Goal: Book appointment/travel/reservation

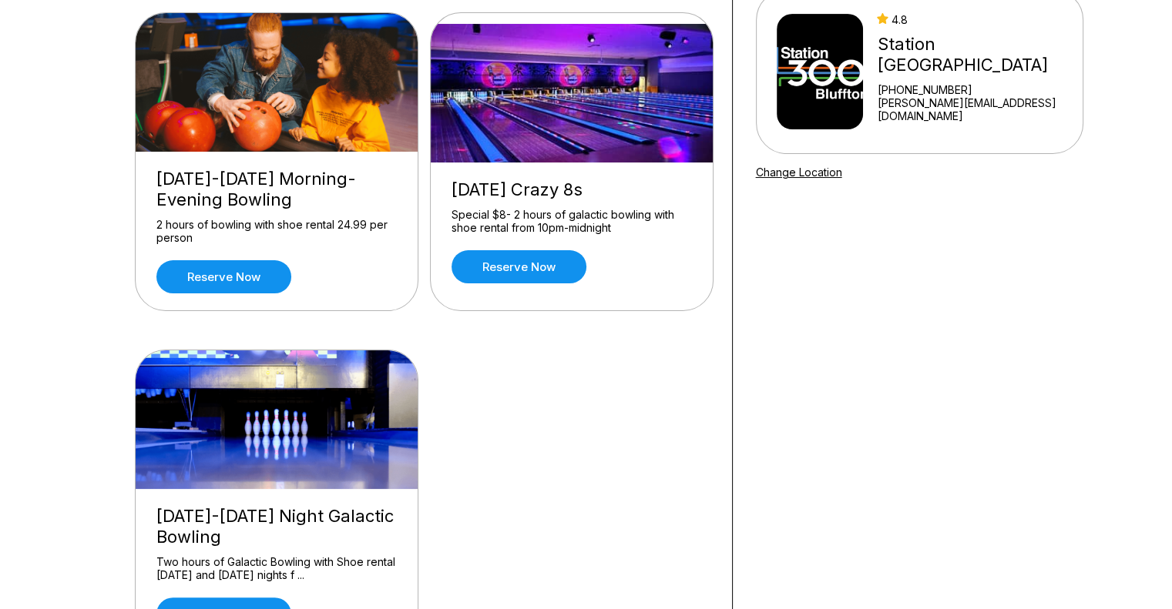
scroll to position [185, 0]
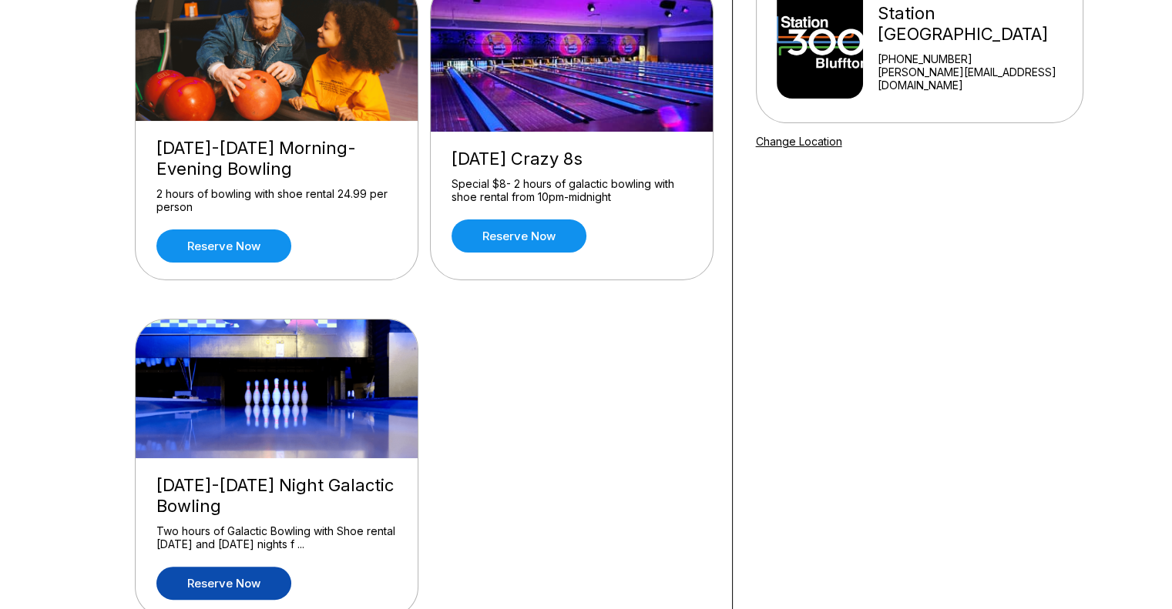
click at [213, 587] on link "Reserve now" at bounding box center [223, 583] width 135 height 33
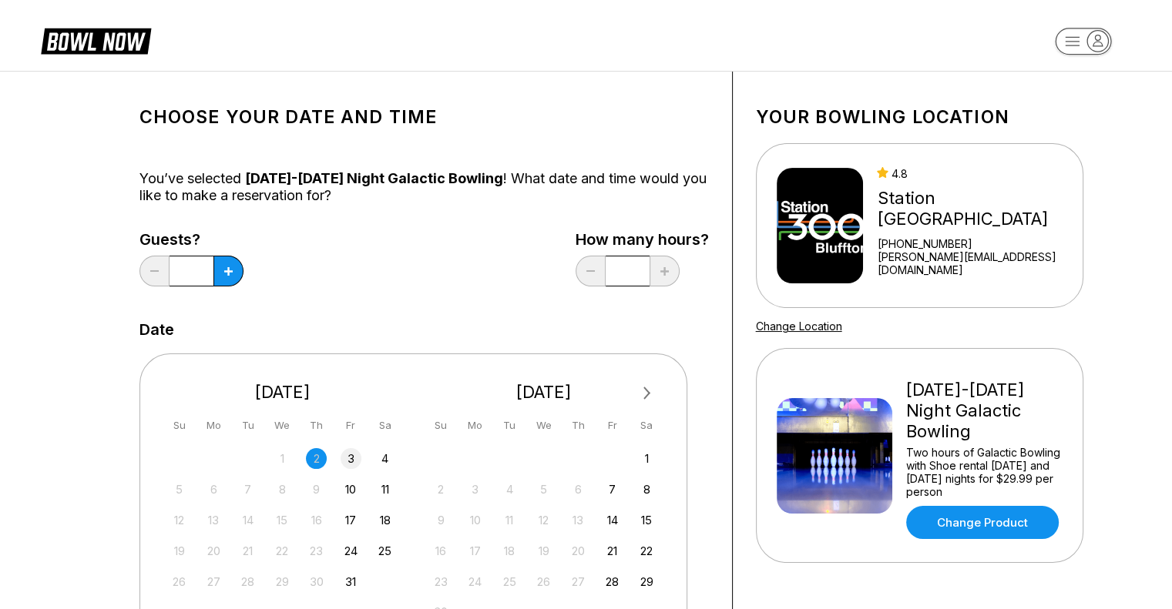
click at [348, 454] on div "3" at bounding box center [350, 458] width 21 height 21
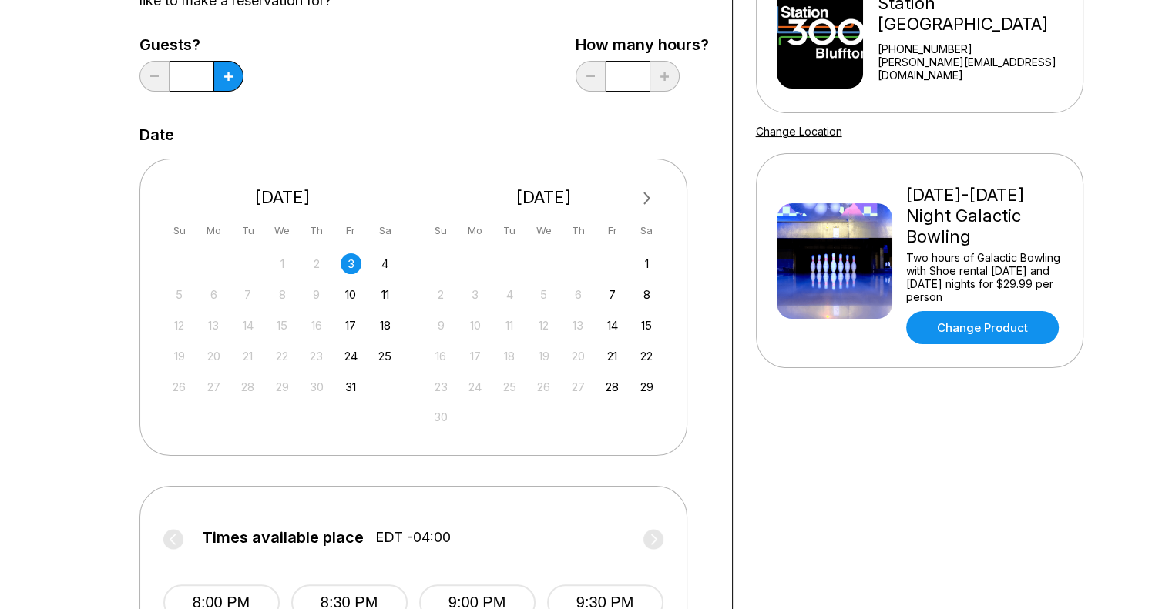
scroll to position [246, 0]
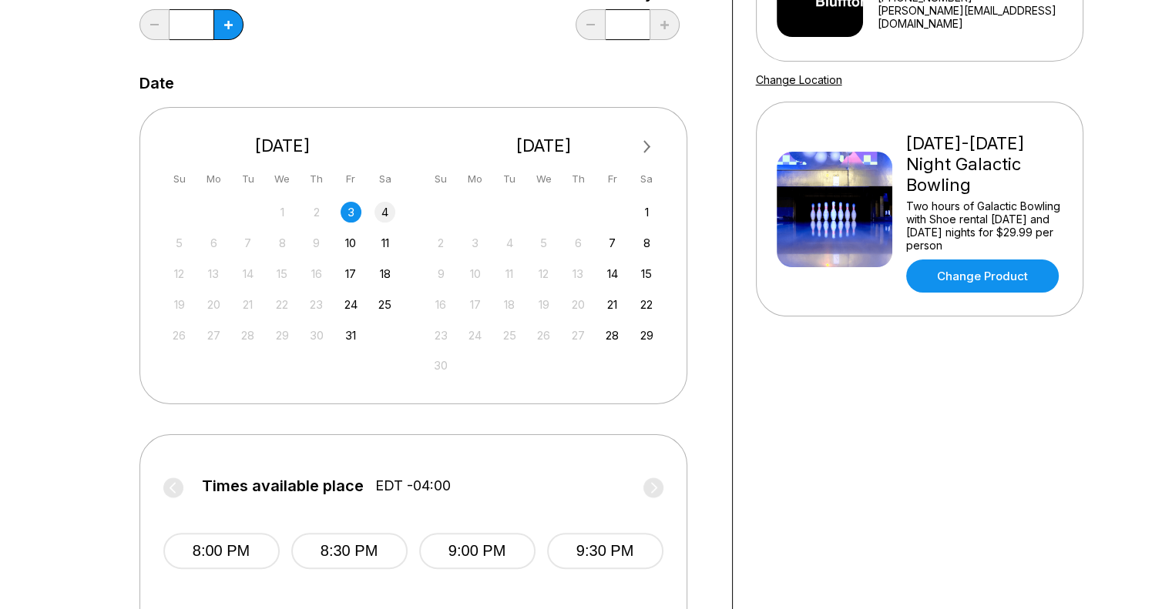
click at [391, 218] on div "4" at bounding box center [384, 212] width 21 height 21
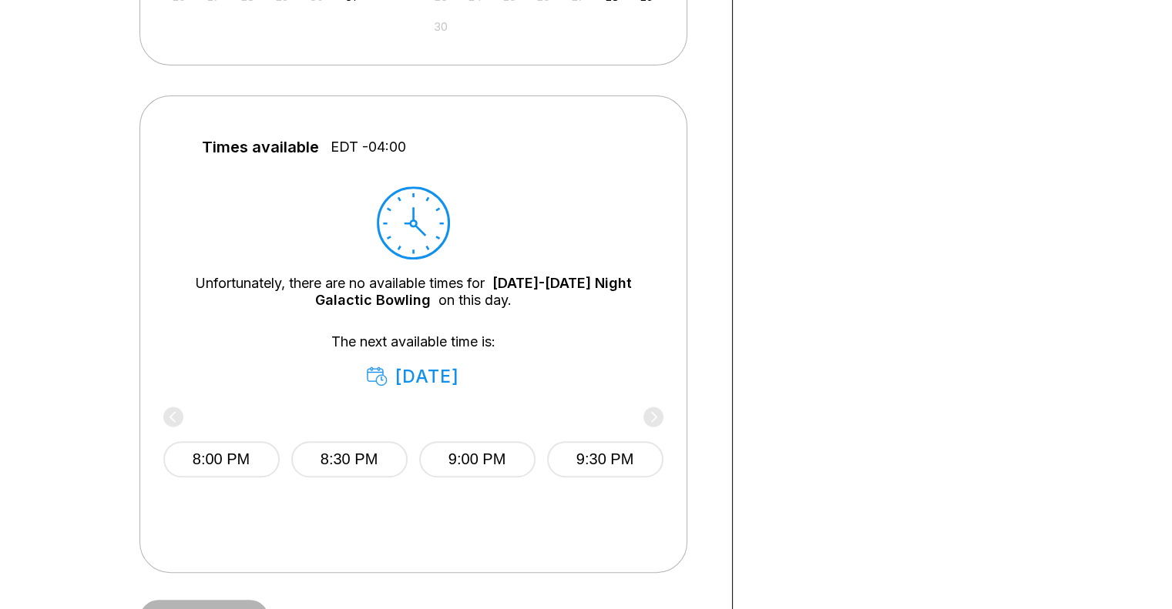
scroll to position [636, 0]
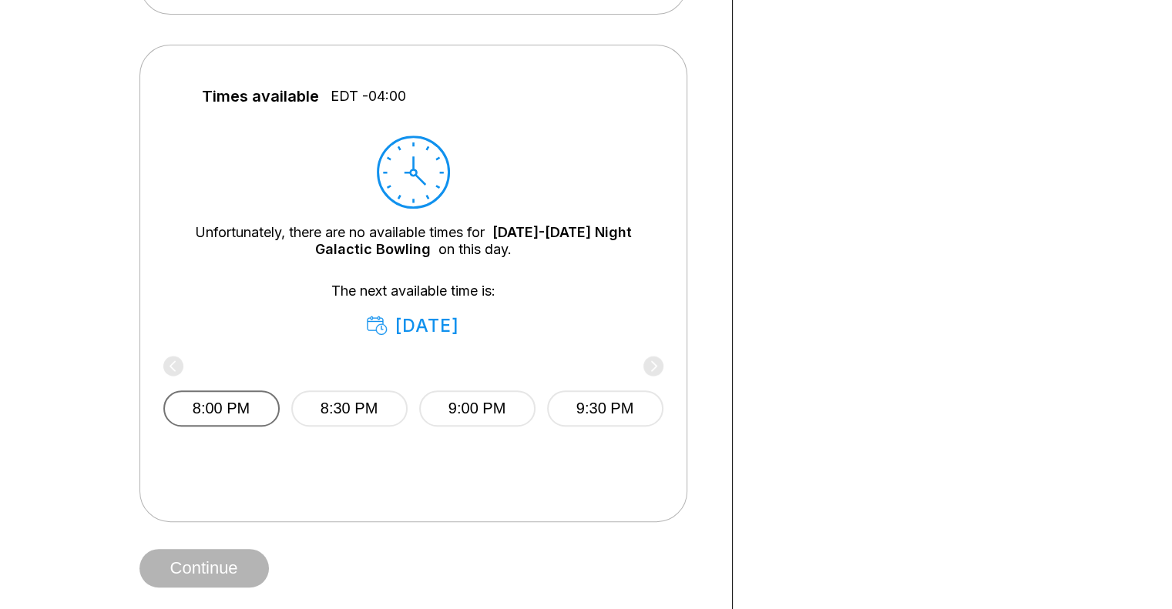
click at [204, 409] on button "8:00 PM" at bounding box center [221, 409] width 116 height 36
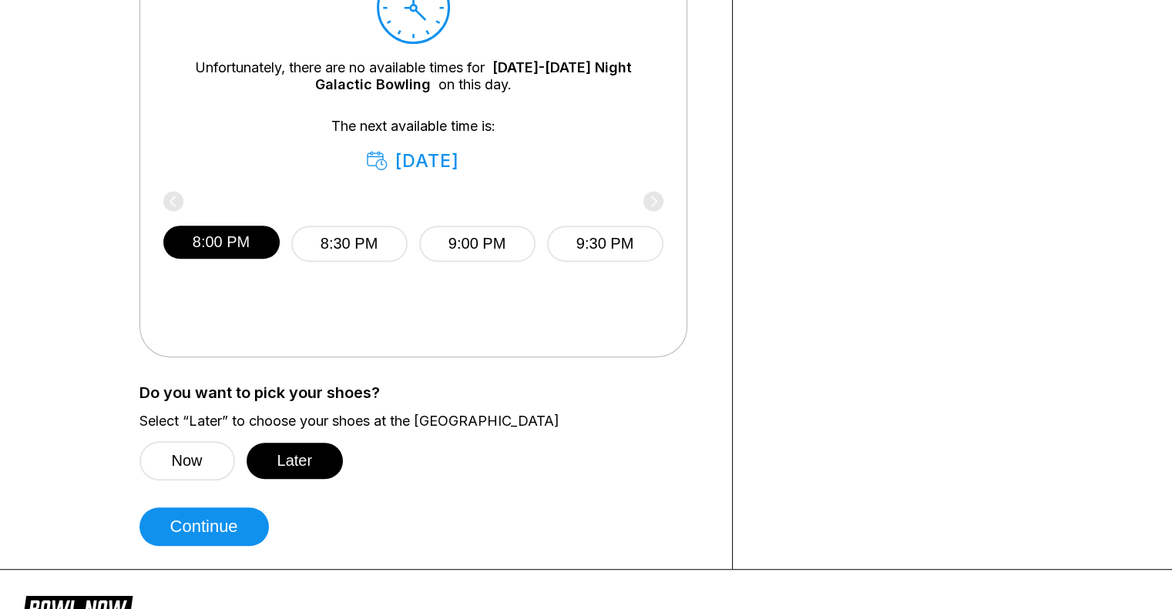
scroll to position [934, 0]
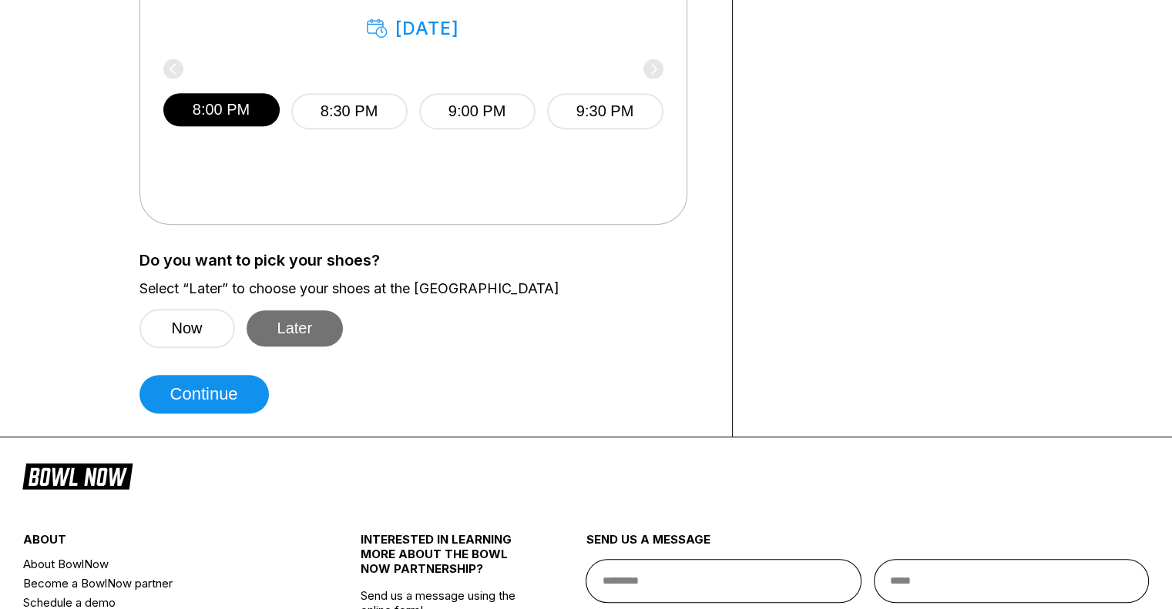
click at [309, 314] on button "Later" at bounding box center [294, 328] width 97 height 36
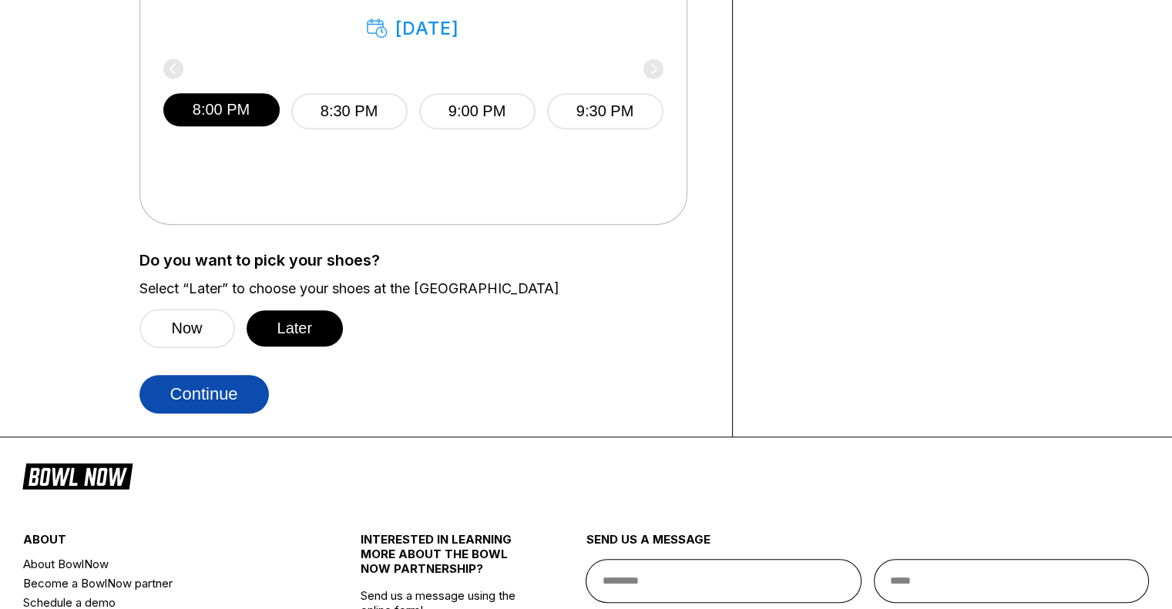
click at [207, 384] on button "Continue" at bounding box center [203, 394] width 129 height 39
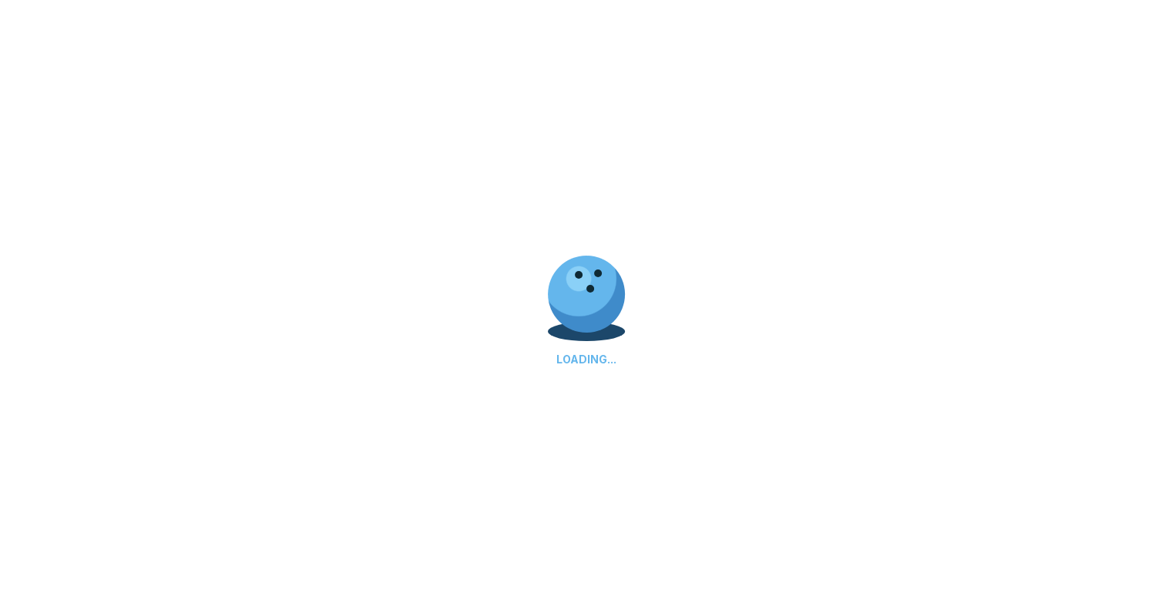
select select "**"
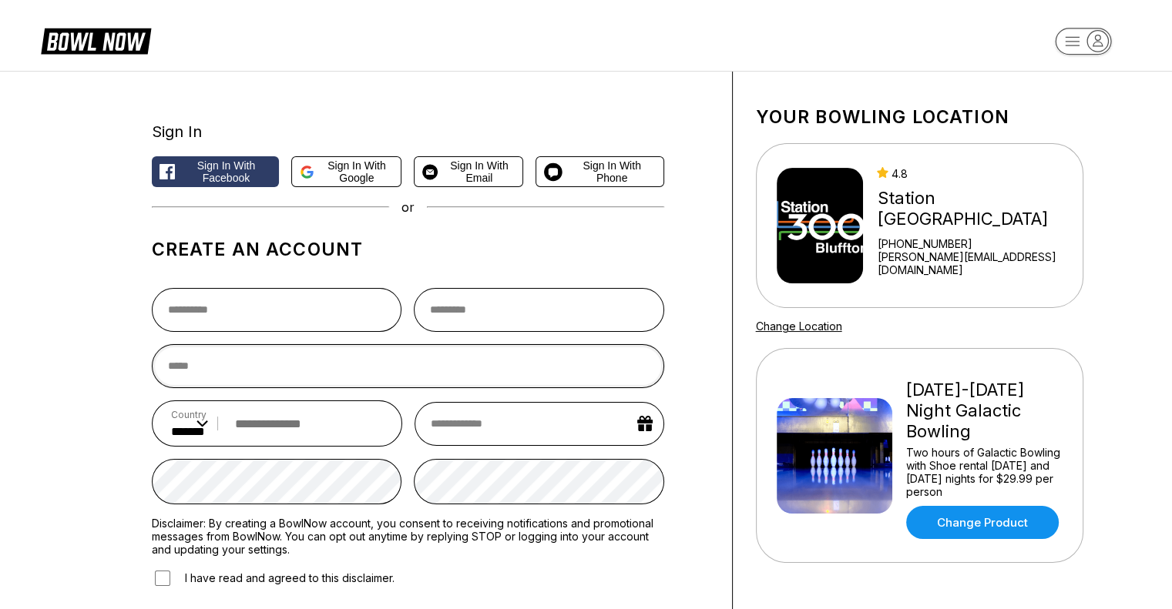
click at [207, 384] on input "email" at bounding box center [408, 366] width 512 height 44
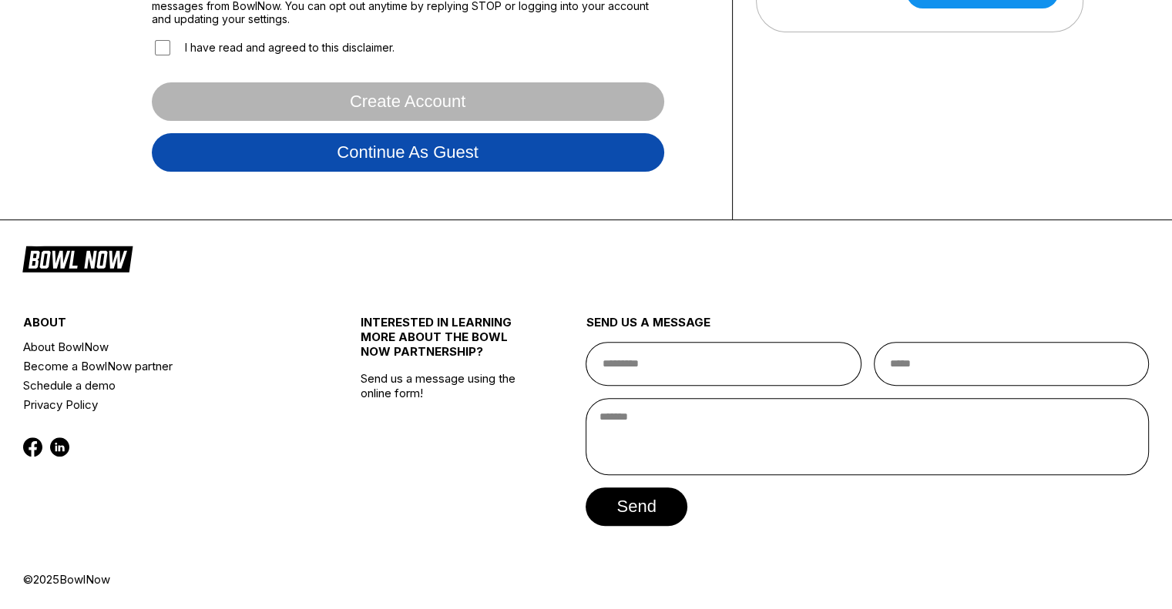
click at [267, 150] on button "Continue as guest" at bounding box center [408, 152] width 512 height 39
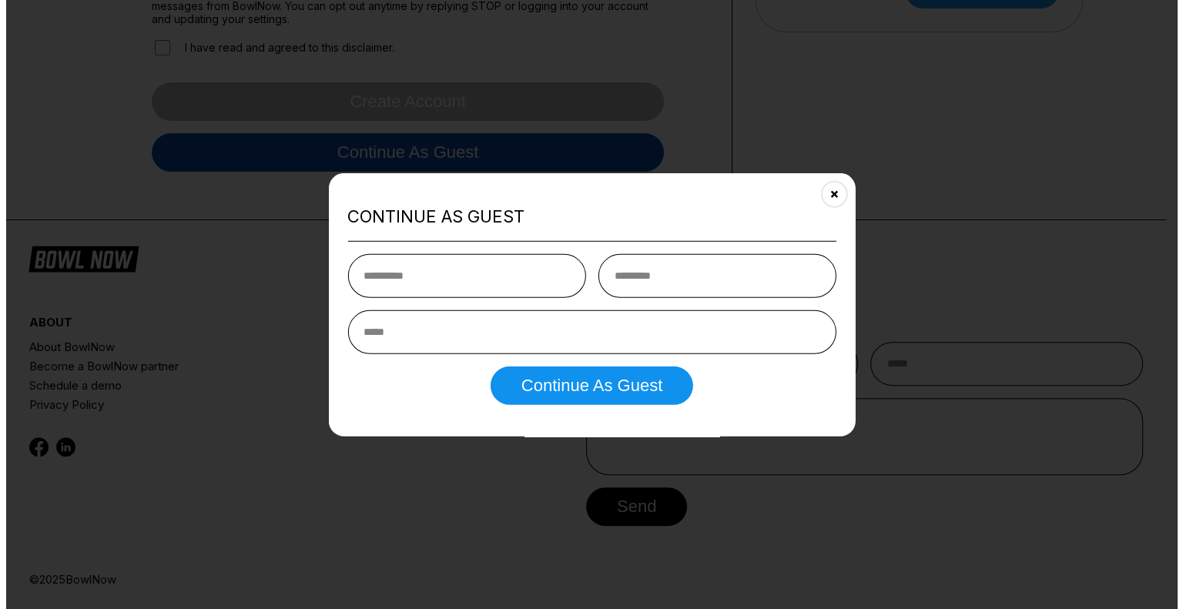
scroll to position [287, 0]
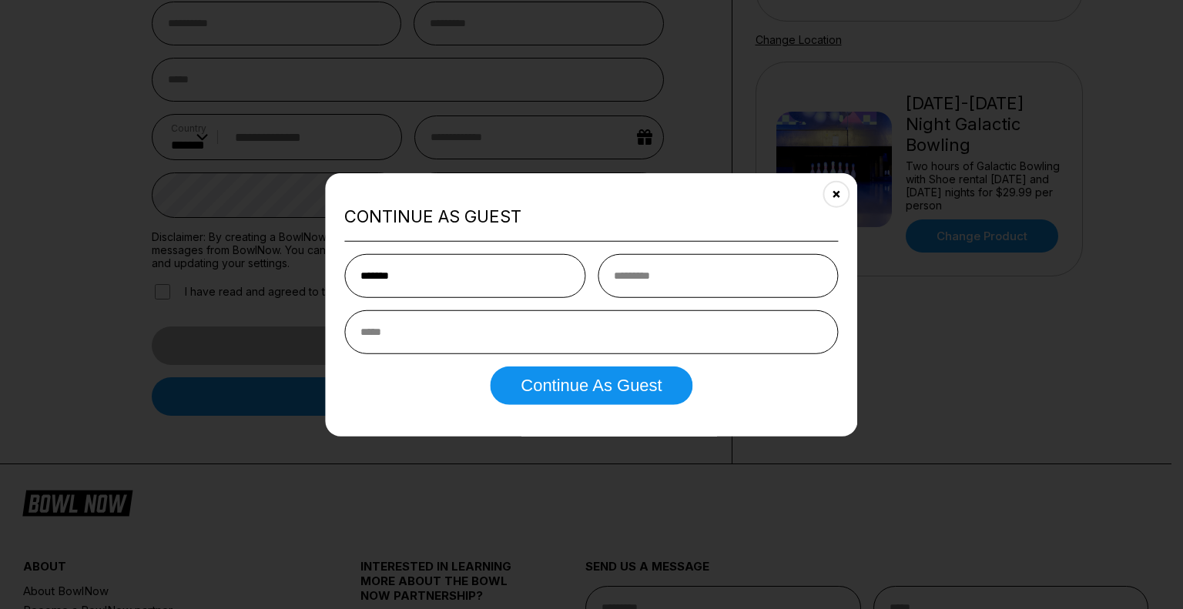
type input "*******"
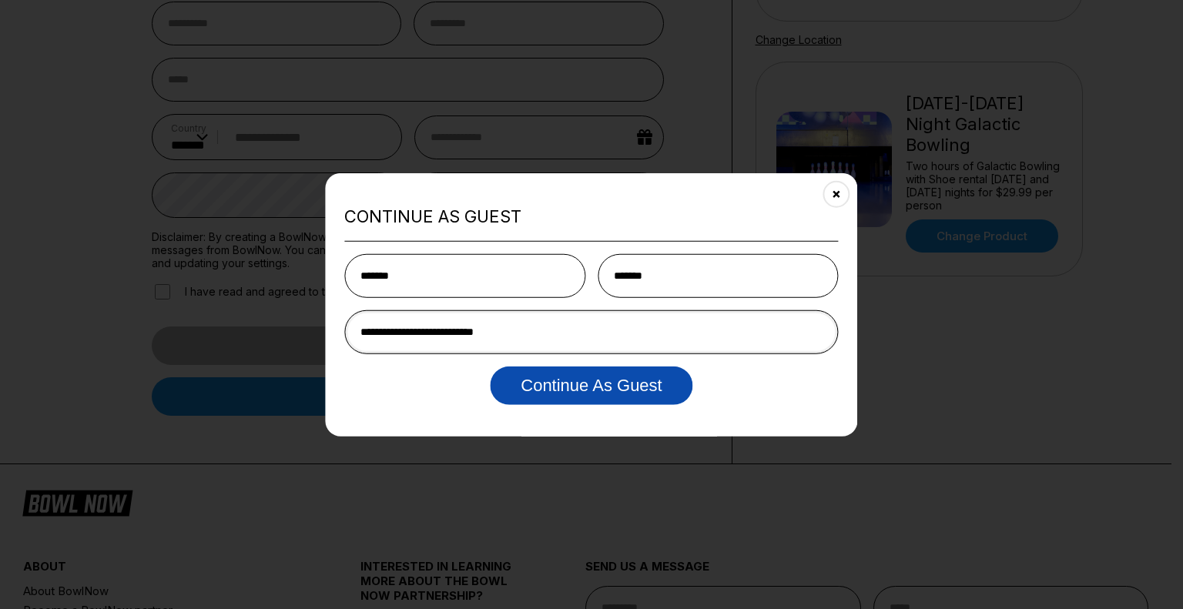
type input "**********"
click at [572, 386] on button "Continue as Guest" at bounding box center [591, 386] width 203 height 39
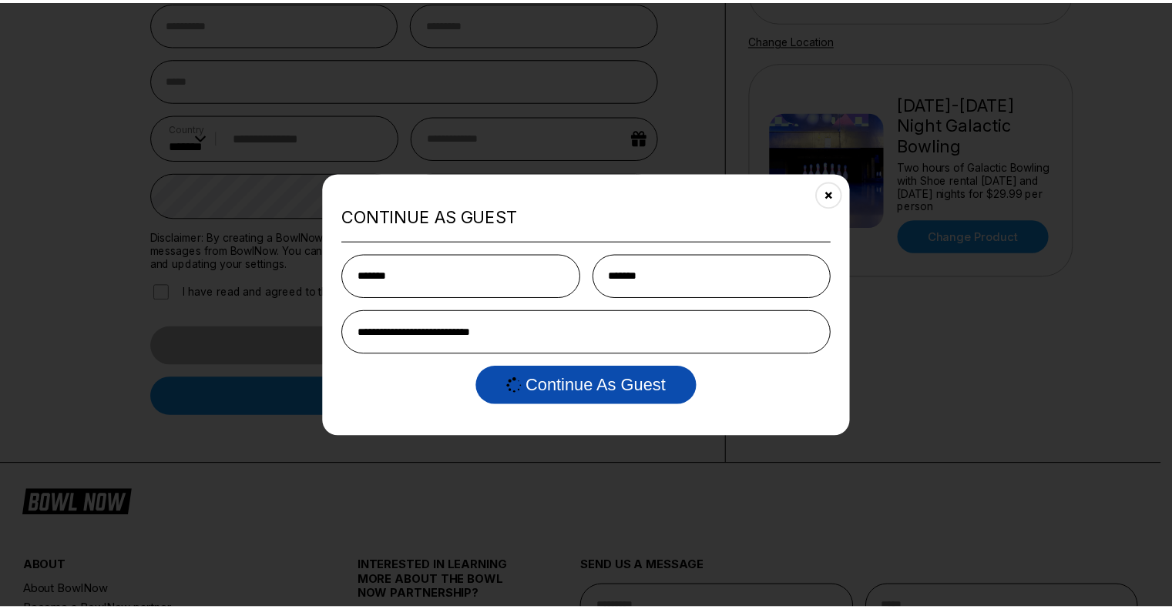
scroll to position [0, 0]
